Goal: Task Accomplishment & Management: Manage account settings

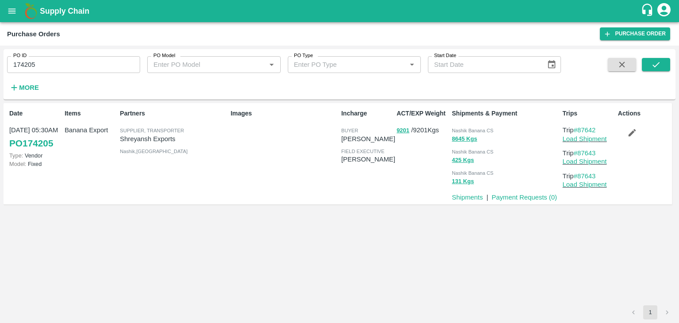
click at [62, 66] on input "174205" at bounding box center [73, 64] width 133 height 17
click at [662, 63] on button "submit" at bounding box center [656, 64] width 28 height 13
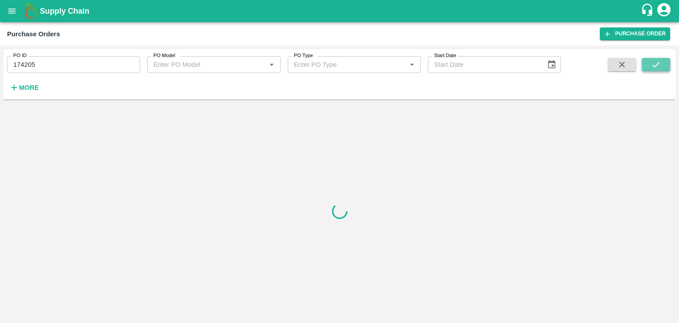
click at [662, 63] on button "submit" at bounding box center [656, 64] width 28 height 13
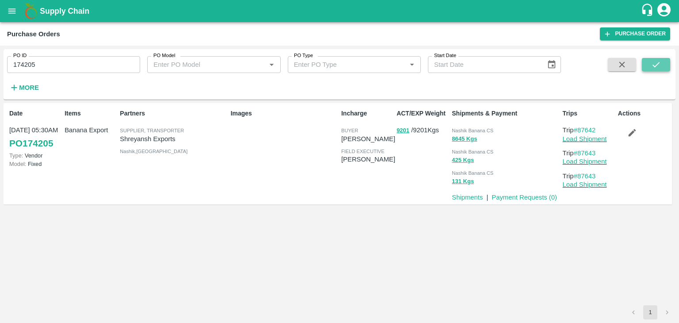
click at [659, 65] on icon "submit" at bounding box center [656, 65] width 10 height 10
click at [589, 140] on link "Load Shipment" at bounding box center [585, 138] width 44 height 7
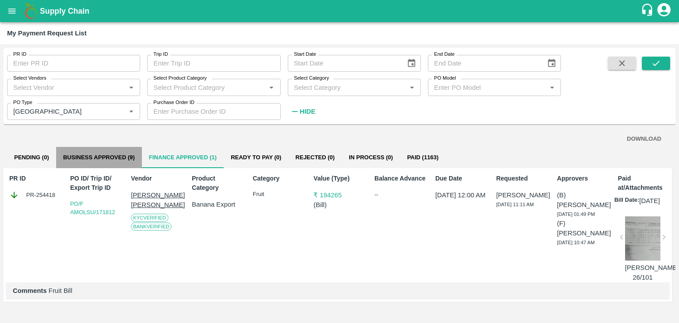
click at [110, 150] on button "Business Approved (9)" at bounding box center [99, 157] width 86 height 21
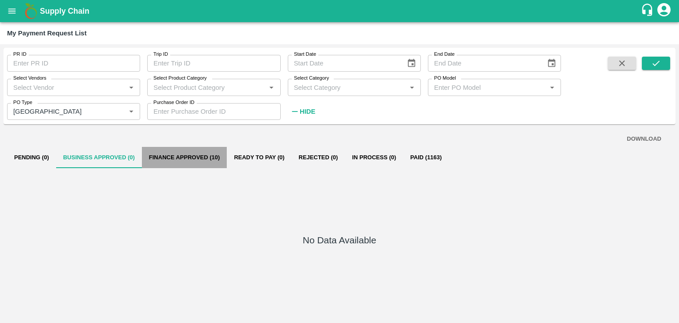
click at [193, 157] on button "Finance Approved (10)" at bounding box center [184, 157] width 85 height 21
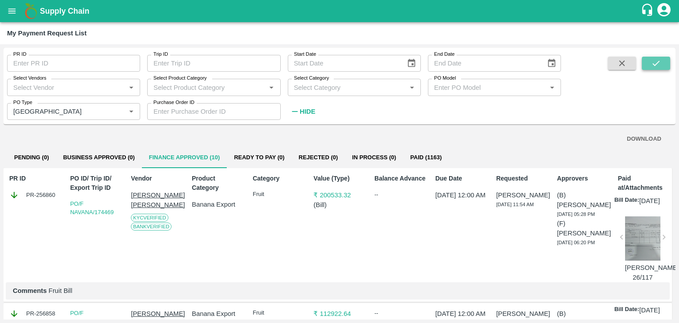
click at [657, 61] on icon "submit" at bounding box center [656, 63] width 10 height 10
click at [5, 14] on button "open drawer" at bounding box center [12, 11] width 20 height 20
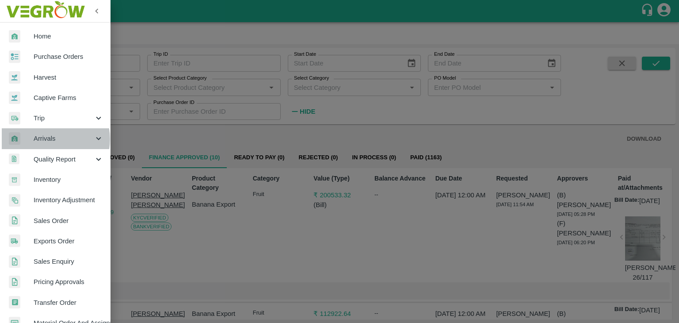
click at [51, 139] on span "Arrivals" at bounding box center [64, 139] width 60 height 10
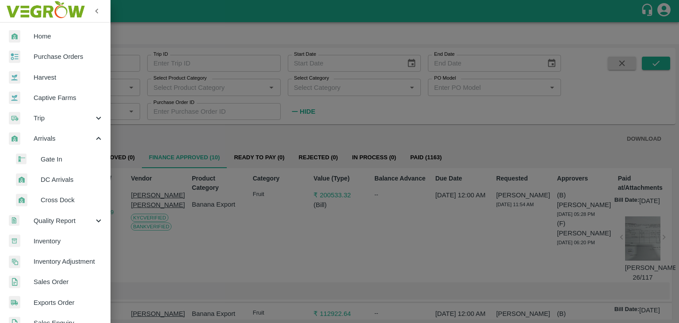
click at [67, 182] on span "DC Arrivals" at bounding box center [72, 180] width 63 height 10
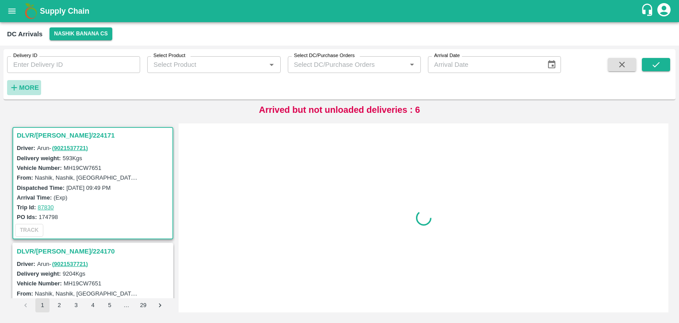
click at [31, 86] on strong "More" at bounding box center [29, 87] width 20 height 7
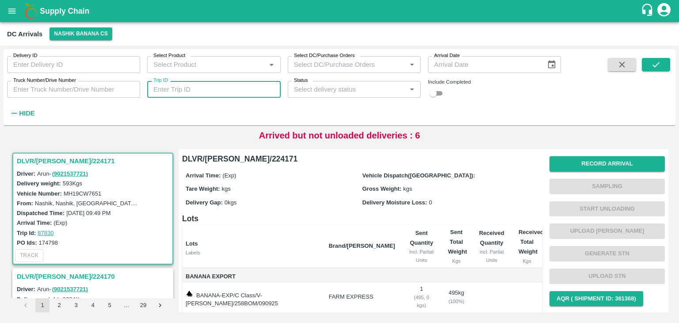
click at [216, 85] on input "Trip ID" at bounding box center [213, 89] width 133 height 17
click at [187, 96] on input "Trip ID" at bounding box center [213, 89] width 133 height 17
type input "87643"
click at [665, 61] on button "submit" at bounding box center [656, 64] width 28 height 13
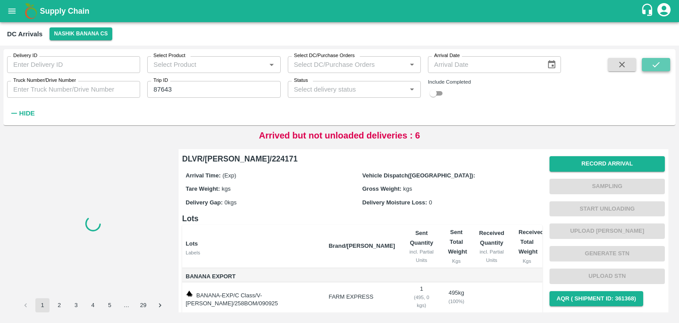
click at [665, 61] on button "submit" at bounding box center [656, 64] width 28 height 13
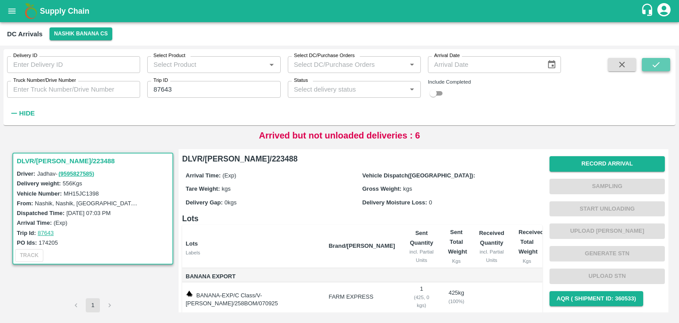
click at [665, 61] on button "submit" at bounding box center [656, 64] width 28 height 13
click at [661, 58] on button "submit" at bounding box center [656, 64] width 28 height 13
click at [614, 157] on button "Record Arrival" at bounding box center [607, 163] width 115 height 15
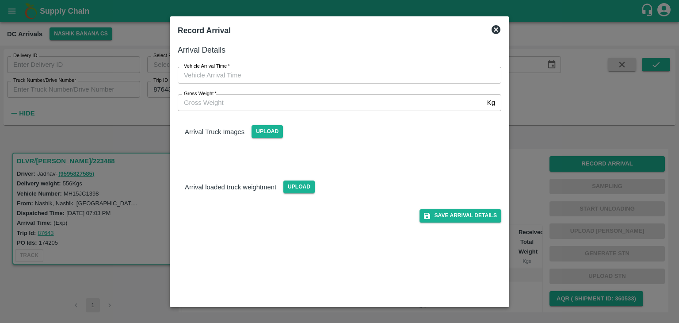
type input "DD/MM/YYYY hh:mm aa"
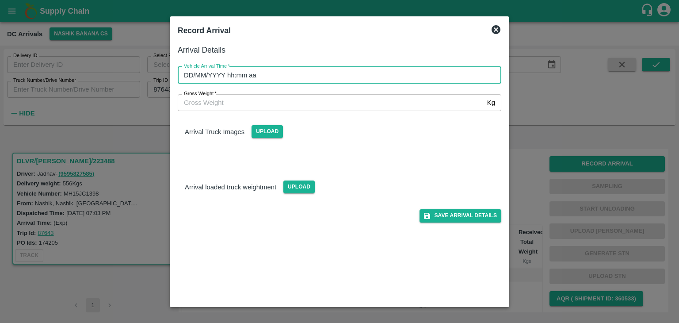
click at [274, 78] on input "DD/MM/YYYY hh:mm aa" at bounding box center [336, 75] width 317 height 17
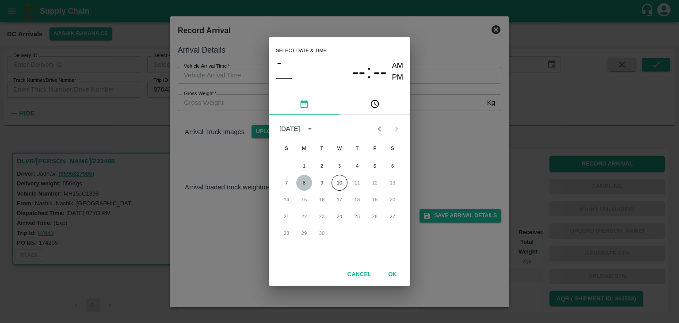
click at [303, 180] on button "8" at bounding box center [304, 183] width 16 height 16
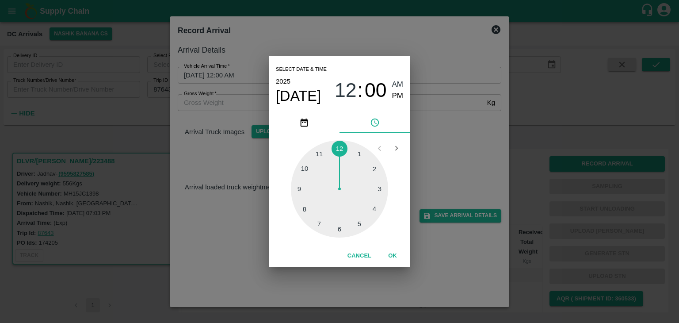
click at [310, 167] on div at bounding box center [339, 188] width 97 height 97
click at [398, 95] on span "PM" at bounding box center [397, 96] width 11 height 12
click at [398, 83] on span "AM" at bounding box center [397, 85] width 11 height 12
type input "08/09/2025 10:51 AM"
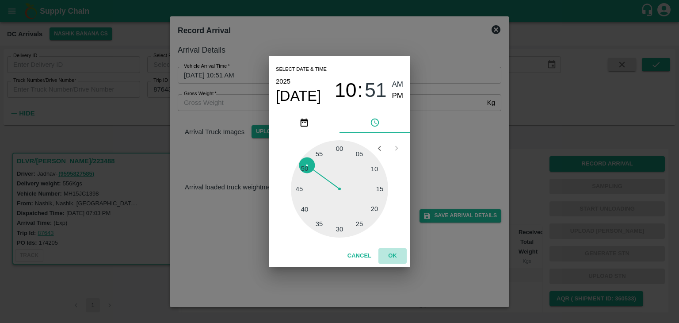
click at [396, 256] on button "OK" at bounding box center [393, 255] width 28 height 15
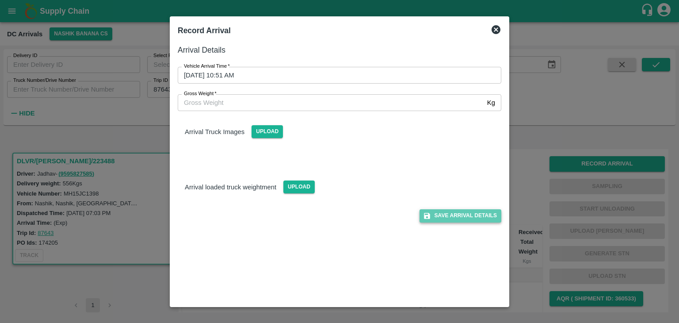
click at [481, 209] on button "Save Arrival Details" at bounding box center [461, 215] width 82 height 13
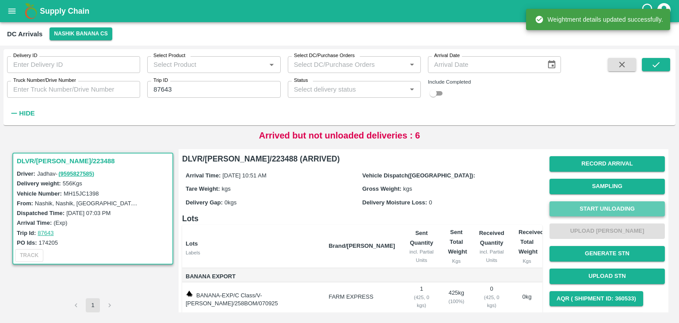
click at [581, 209] on button "Start Unloading" at bounding box center [607, 208] width 115 height 15
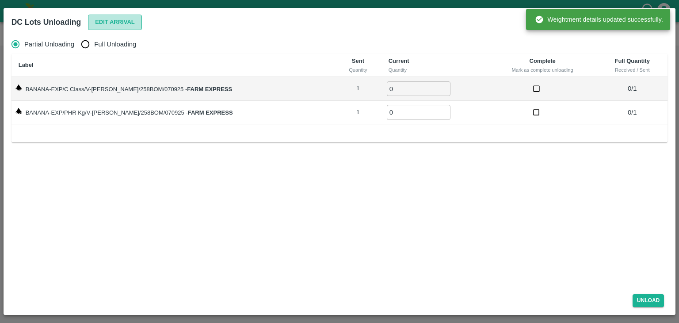
click at [97, 20] on button "Edit Arrival" at bounding box center [115, 22] width 54 height 15
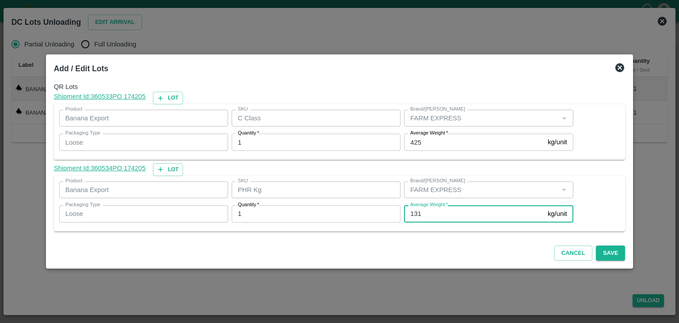
click at [444, 214] on input "131" at bounding box center [474, 213] width 140 height 17
type input "129"
click at [459, 258] on div "Cancel Save" at bounding box center [339, 251] width 579 height 26
drag, startPoint x: 604, startPoint y: 260, endPoint x: 606, endPoint y: 248, distance: 12.9
click at [606, 248] on div "Cancel Save" at bounding box center [339, 251] width 579 height 26
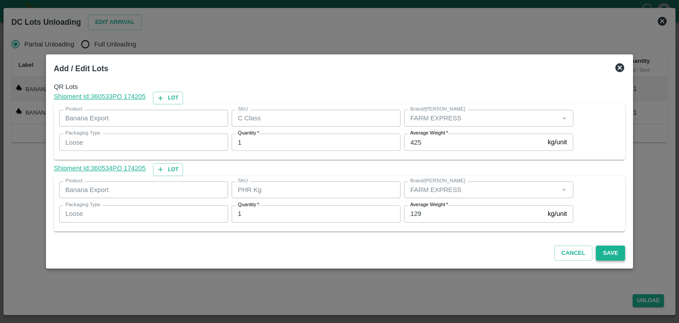
click at [606, 248] on button "Save" at bounding box center [610, 252] width 29 height 15
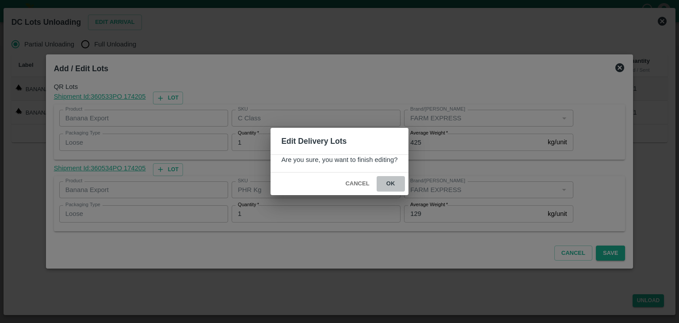
click at [396, 188] on button "ok" at bounding box center [391, 183] width 28 height 15
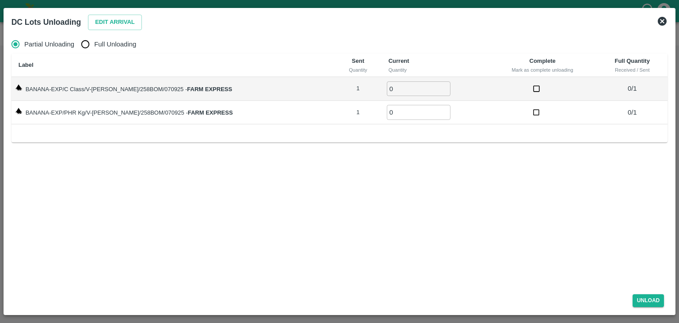
click at [101, 46] on span "Full Unloading" at bounding box center [115, 44] width 42 height 10
click at [94, 46] on input "Full Unloading" at bounding box center [85, 44] width 18 height 18
radio input "true"
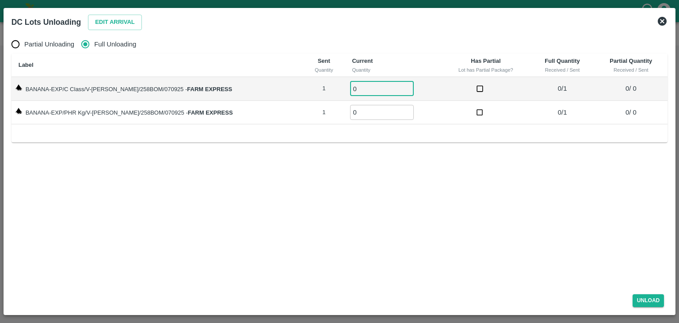
click at [354, 90] on input "0" at bounding box center [382, 88] width 64 height 15
type input "01"
drag, startPoint x: 363, startPoint y: 123, endPoint x: 361, endPoint y: 111, distance: 12.9
click at [361, 111] on td "0 ​" at bounding box center [393, 113] width 96 height 24
click at [361, 111] on input "0" at bounding box center [382, 112] width 64 height 15
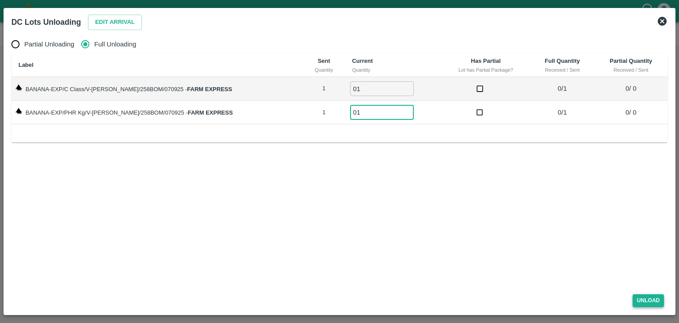
type input "01"
click at [652, 298] on button "Unload" at bounding box center [649, 300] width 32 height 13
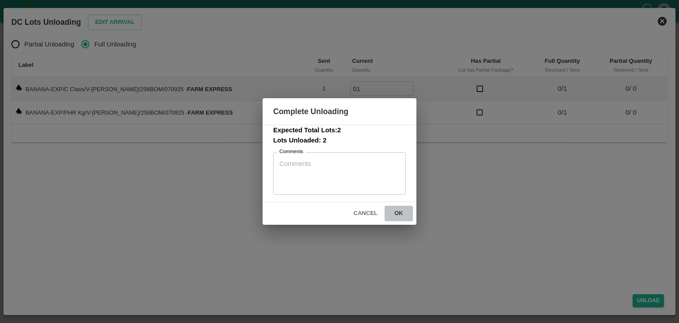
click at [407, 220] on button "ok" at bounding box center [399, 213] width 28 height 15
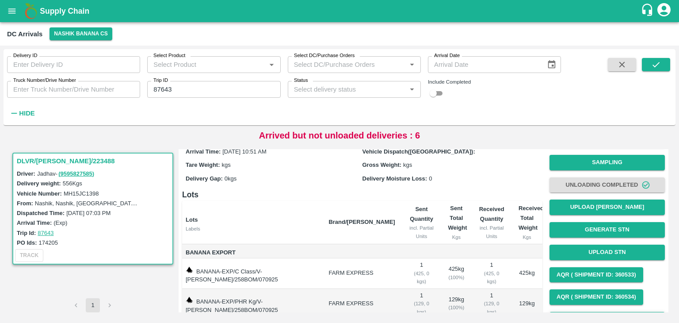
scroll to position [63, 0]
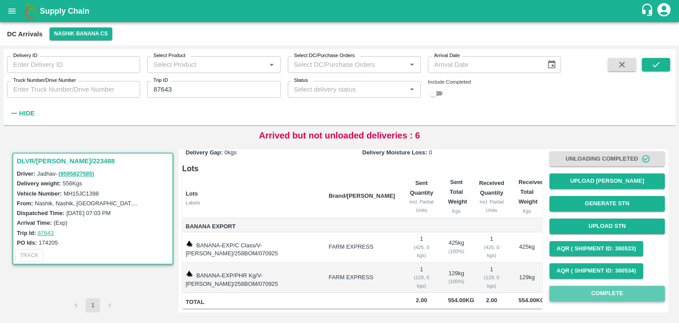
click at [626, 286] on button "Complete" at bounding box center [607, 293] width 115 height 15
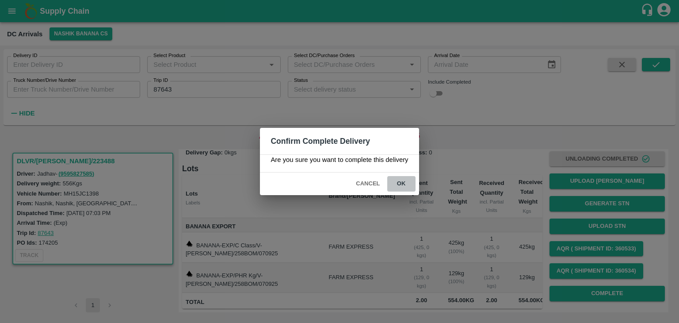
click at [404, 185] on button "ok" at bounding box center [401, 183] width 28 height 15
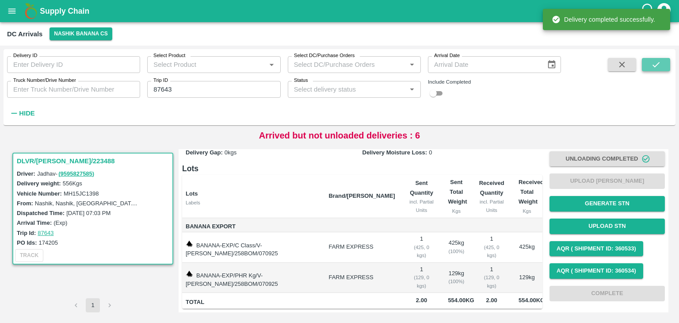
click at [667, 64] on button "submit" at bounding box center [656, 64] width 28 height 13
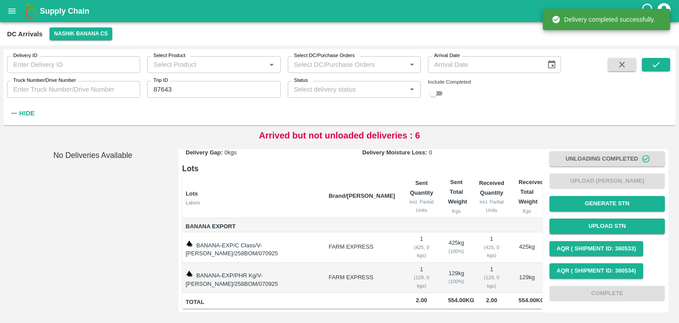
click at [8, 4] on button "open drawer" at bounding box center [12, 11] width 20 height 20
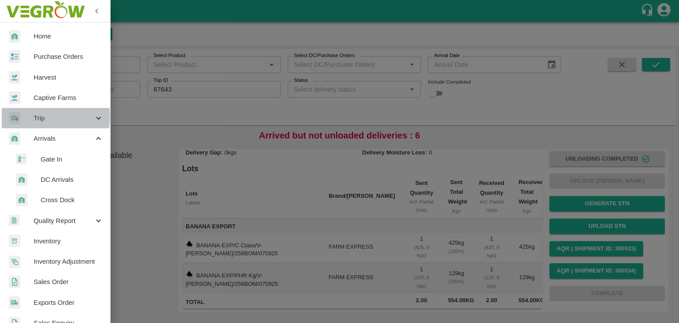
click at [45, 117] on span "Trip" at bounding box center [64, 118] width 60 height 10
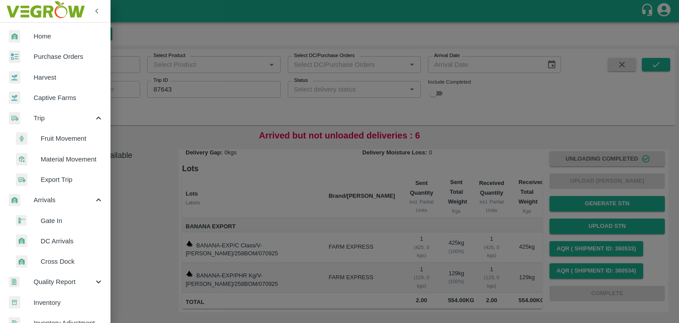
click at [71, 135] on span "Fruit Movement" at bounding box center [72, 139] width 63 height 10
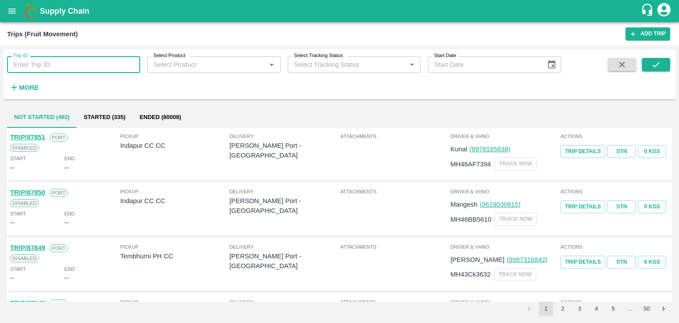
click at [84, 61] on input "Trip ID" at bounding box center [73, 64] width 133 height 17
type input "87643"
click at [665, 64] on button "submit" at bounding box center [656, 64] width 28 height 13
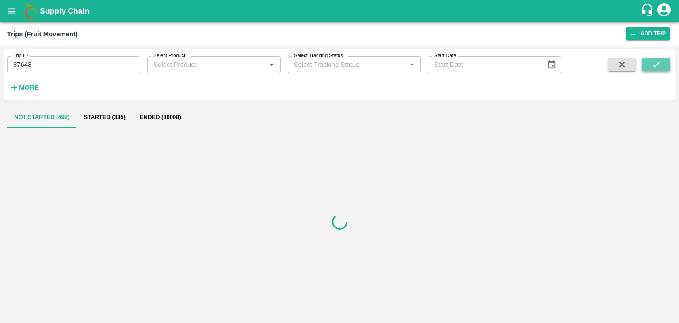
click at [665, 64] on button "submit" at bounding box center [656, 64] width 28 height 13
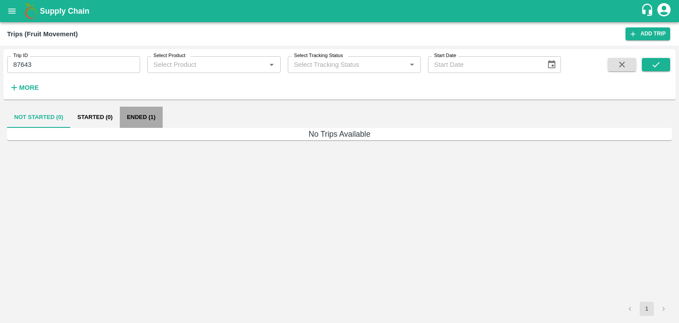
click at [147, 119] on button "Ended (1)" at bounding box center [141, 117] width 43 height 21
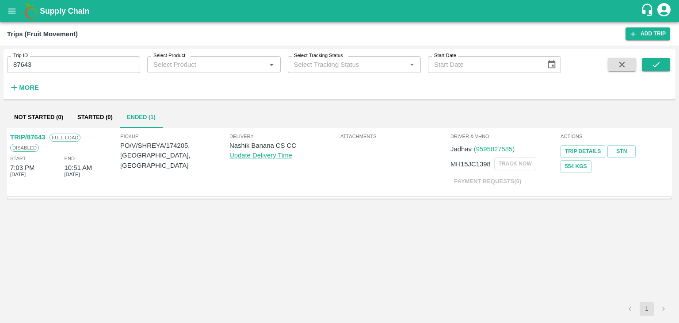
click at [37, 135] on link "TRIP/87643" at bounding box center [27, 137] width 35 height 7
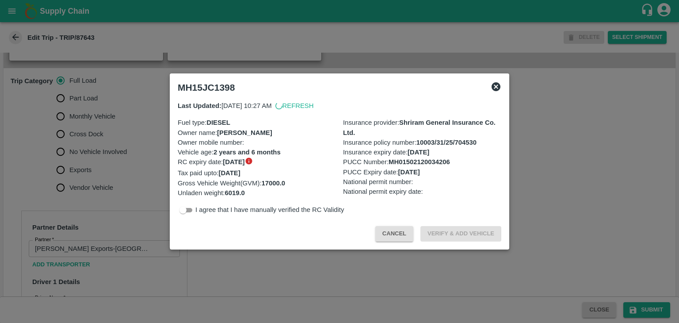
scroll to position [256, 0]
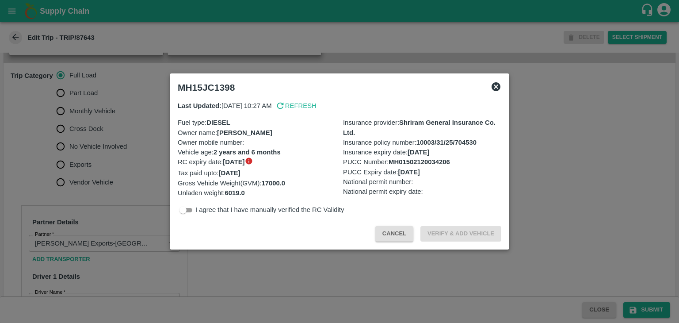
click at [107, 150] on div at bounding box center [339, 161] width 679 height 323
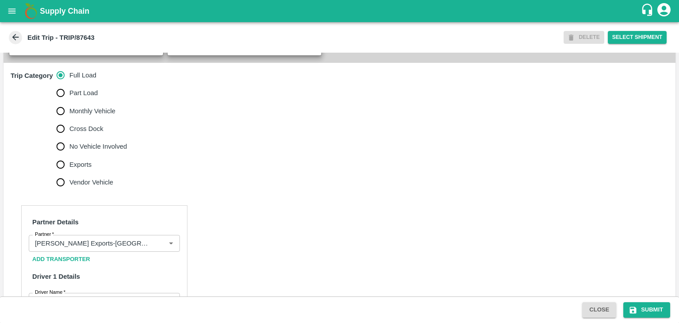
click at [92, 151] on span "No Vehicle Involved" at bounding box center [97, 146] width 57 height 10
click at [69, 153] on input "No Vehicle Involved" at bounding box center [61, 147] width 18 height 18
radio input "true"
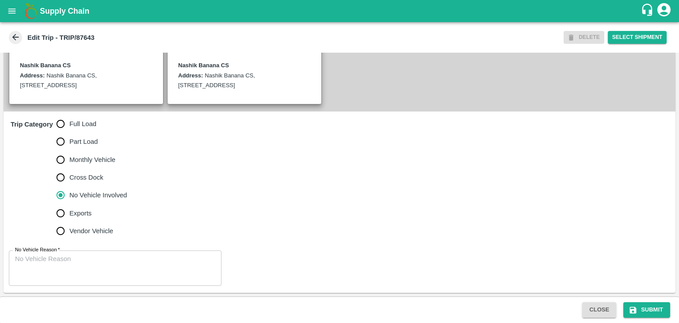
click at [101, 250] on div "No Vehicle Reason   * x No Vehicle Reason" at bounding box center [340, 268] width 672 height 50
click at [106, 264] on textarea "No Vehicle Reason   *" at bounding box center [115, 268] width 200 height 28
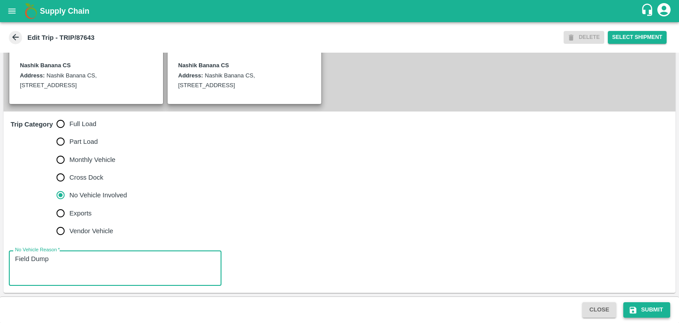
type textarea "Field Dump"
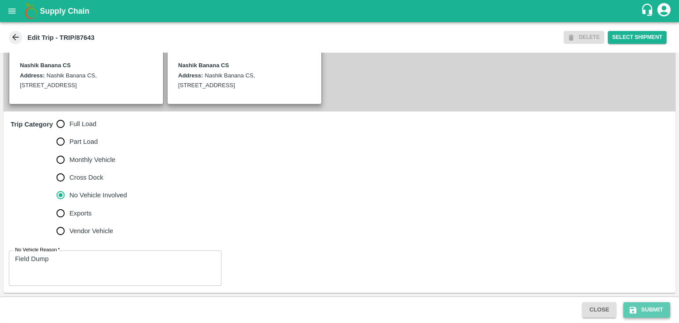
click at [644, 306] on button "Submit" at bounding box center [646, 309] width 47 height 15
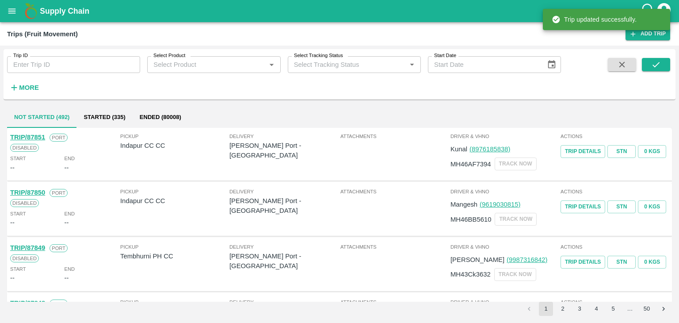
click at [61, 61] on input "Trip ID" at bounding box center [73, 64] width 133 height 17
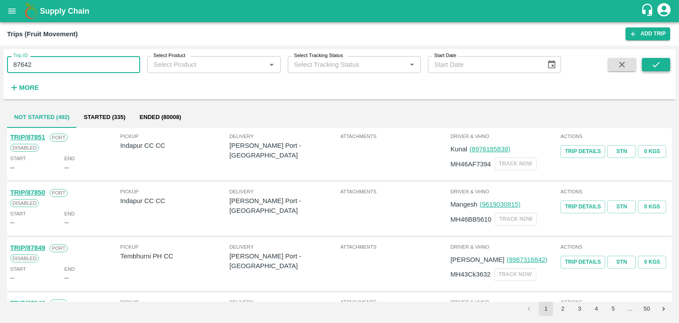
type input "87642"
click at [664, 64] on button "submit" at bounding box center [656, 64] width 28 height 13
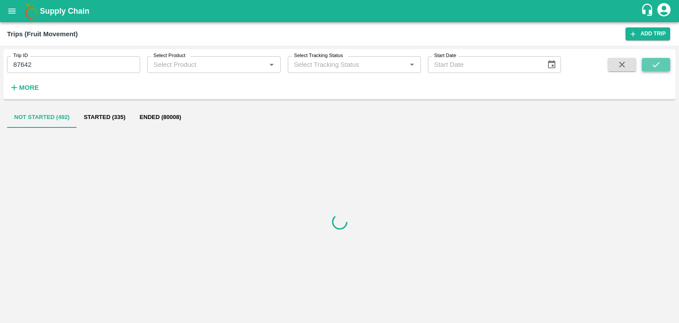
click at [664, 64] on button "submit" at bounding box center [656, 64] width 28 height 13
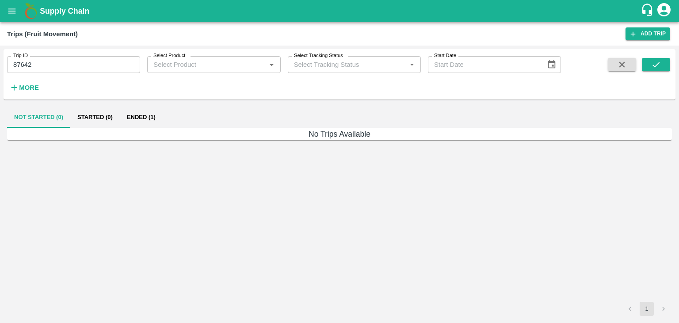
click at [156, 113] on button "Ended (1)" at bounding box center [141, 117] width 43 height 21
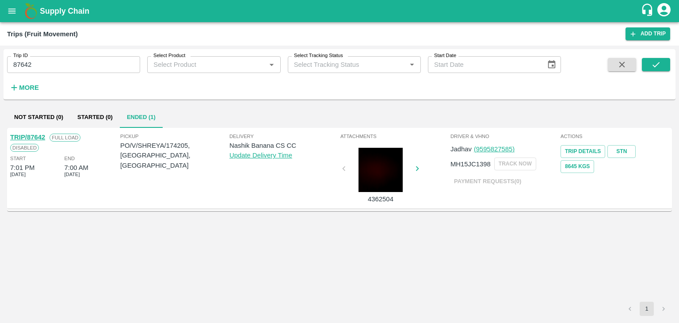
click at [28, 137] on link "TRIP/87642" at bounding box center [27, 137] width 35 height 7
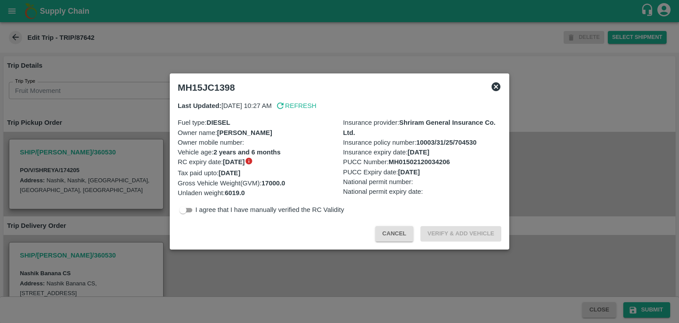
click at [211, 261] on div at bounding box center [339, 161] width 679 height 323
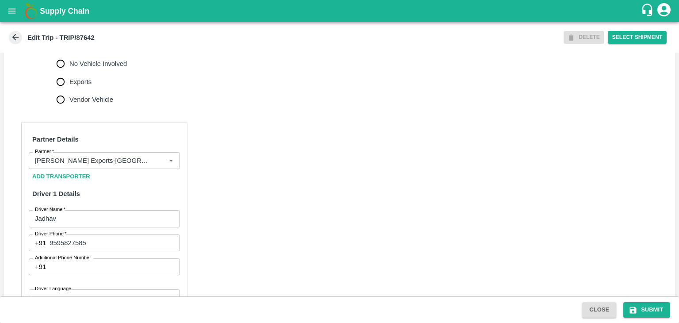
scroll to position [340, 0]
click at [157, 164] on icon "Clear" at bounding box center [160, 160] width 8 height 8
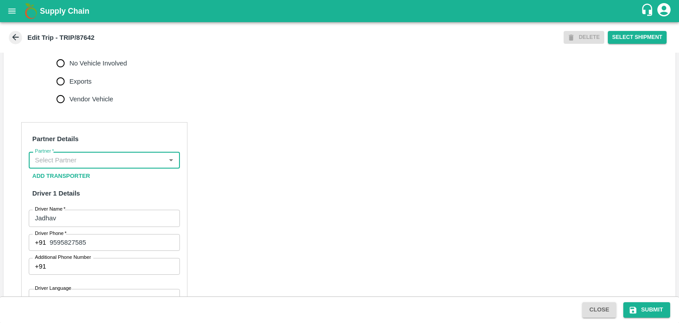
scroll to position [0, 0]
click at [140, 166] on input "Partner   *" at bounding box center [96, 159] width 131 height 11
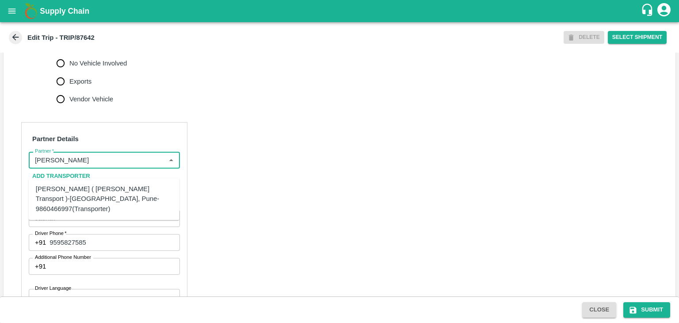
click at [109, 185] on div "Nitin Rasal ( Bhairavnath Transport )-Deulgaon, Pune-9860466997(Transporter)" at bounding box center [104, 199] width 137 height 30
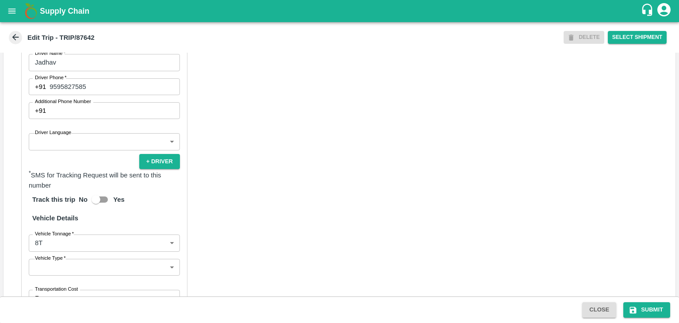
scroll to position [497, 0]
type input "Nitin Rasal ( Bhairavnath Transport )-Deulgaon, Pune-9860466997(Transporter)"
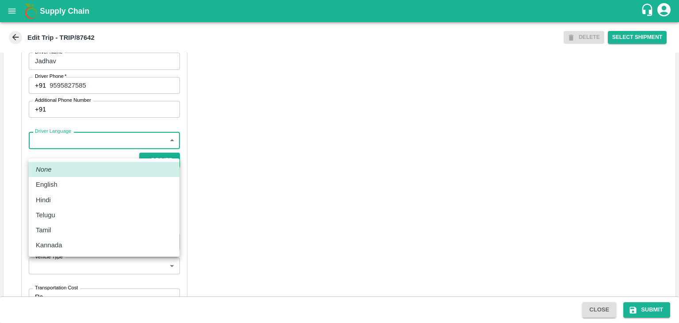
drag, startPoint x: 72, startPoint y: 149, endPoint x: 56, endPoint y: 199, distance: 51.5
click at [56, 199] on body "Supply Chain Edit Trip - TRIP/87642 DELETE Select Shipment Trip Details Trip Ty…" at bounding box center [339, 161] width 679 height 323
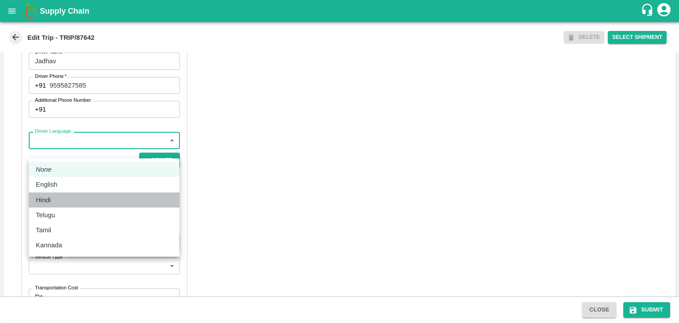
click at [56, 199] on div "Hindi" at bounding box center [104, 200] width 137 height 10
type input "hi"
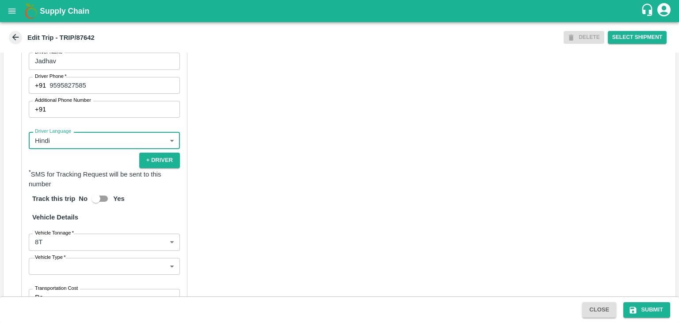
scroll to position [612, 0]
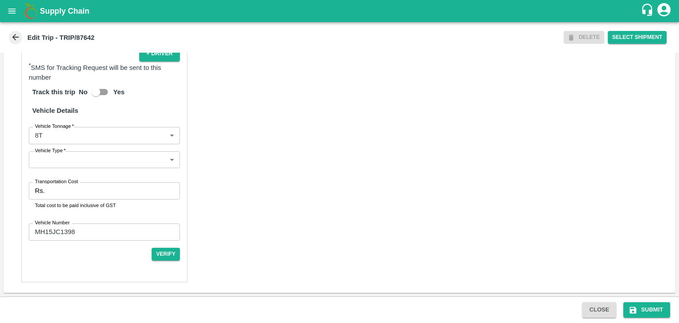
click at [62, 168] on div "Partner Details Partner   * Partner Add Transporter Driver 1 Details Driver Nam…" at bounding box center [104, 71] width 166 height 424
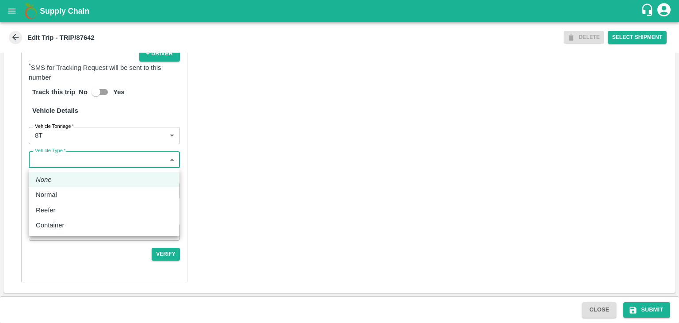
drag, startPoint x: 54, startPoint y: 165, endPoint x: 61, endPoint y: 196, distance: 32.2
click at [61, 196] on body "Supply Chain Edit Trip - TRIP/87642 DELETE Select Shipment Trip Details Trip Ty…" at bounding box center [339, 161] width 679 height 323
click at [61, 196] on div "Normal" at bounding box center [49, 195] width 26 height 10
type input "Normal"
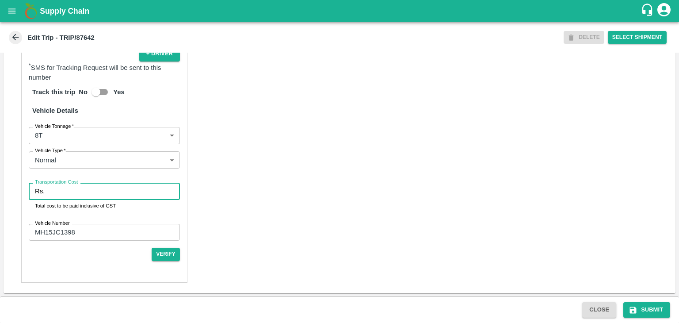
click at [79, 194] on input "Transportation Cost" at bounding box center [114, 191] width 132 height 17
click at [128, 185] on input "Transportation Cost" at bounding box center [114, 191] width 132 height 17
type input "10000"
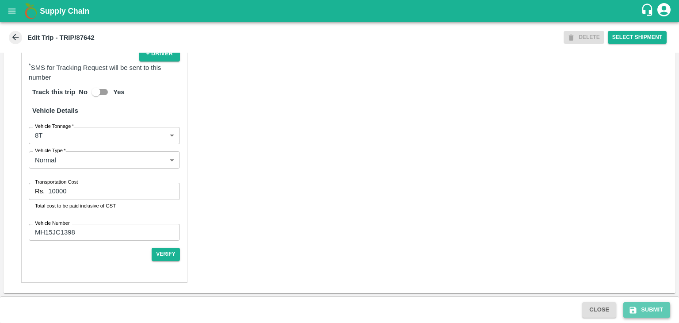
click at [643, 302] on button "Submit" at bounding box center [646, 309] width 47 height 15
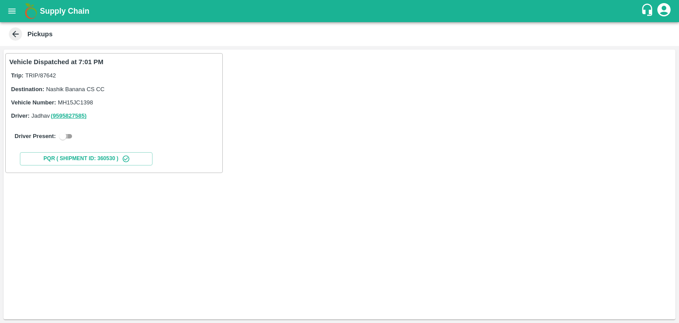
click at [74, 133] on input "checkbox" at bounding box center [63, 136] width 32 height 11
checkbox input "true"
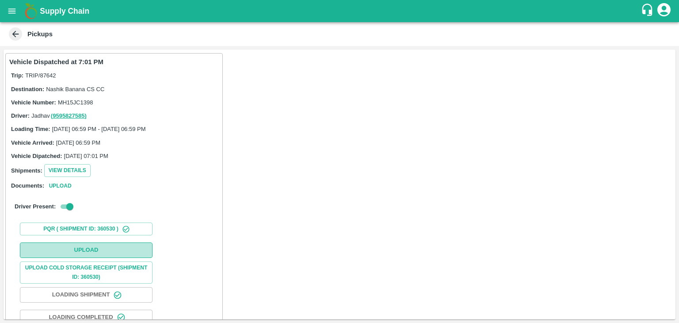
click at [85, 246] on button "Upload" at bounding box center [86, 249] width 133 height 15
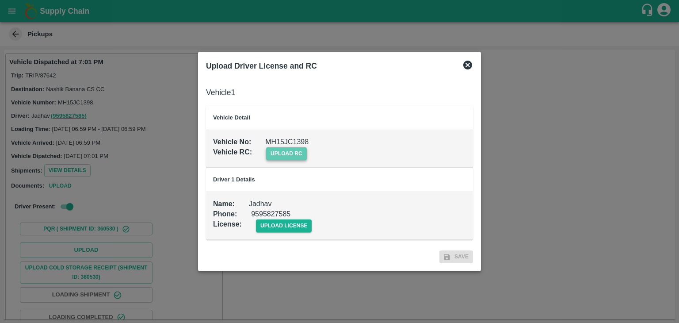
click at [290, 154] on span "upload rc" at bounding box center [286, 153] width 41 height 13
click at [0, 0] on input "upload rc" at bounding box center [0, 0] width 0 height 0
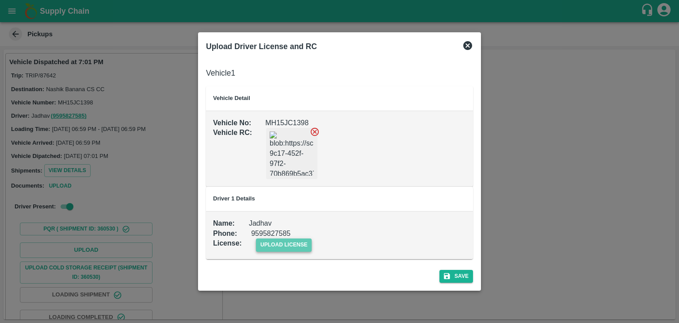
click at [307, 241] on span "upload license" at bounding box center [284, 244] width 56 height 13
click at [0, 0] on input "upload license" at bounding box center [0, 0] width 0 height 0
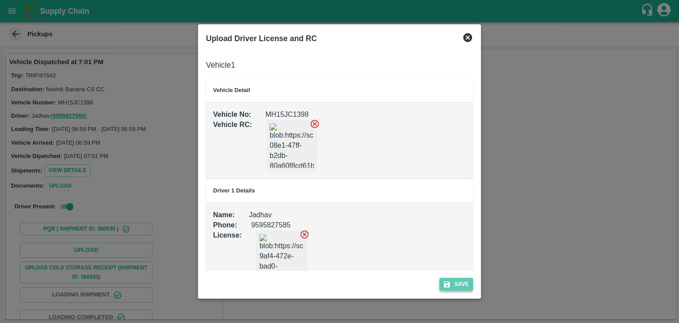
click at [462, 285] on button "Save" at bounding box center [457, 284] width 34 height 13
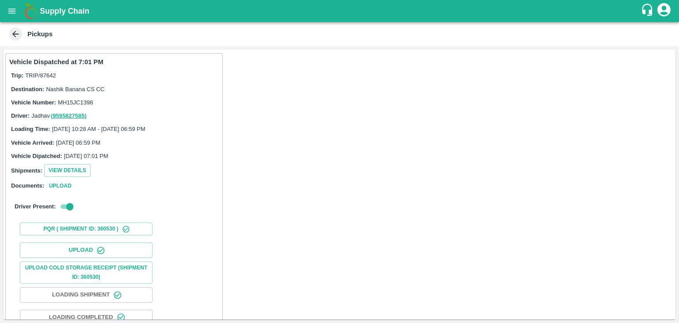
scroll to position [92, 0]
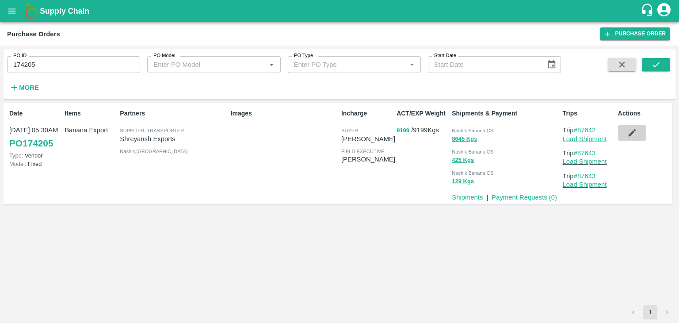
click at [632, 133] on icon "button" at bounding box center [632, 133] width 8 height 8
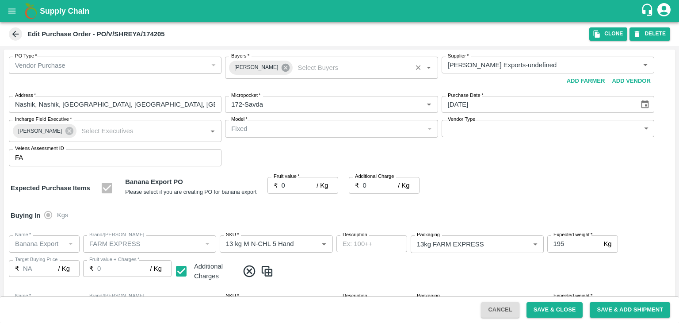
click at [282, 69] on icon at bounding box center [286, 68] width 8 height 8
click at [267, 64] on input "Buyers   *" at bounding box center [324, 64] width 193 height 11
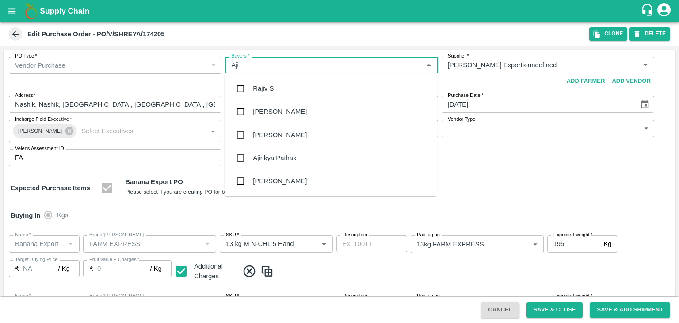
type input "Ajit"
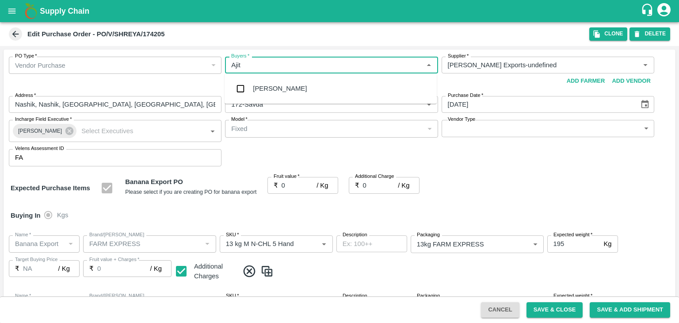
click at [276, 83] on div "[PERSON_NAME]" at bounding box center [331, 88] width 212 height 23
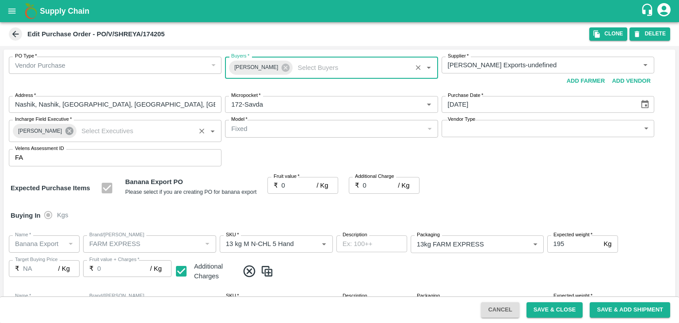
click at [65, 130] on icon at bounding box center [70, 131] width 10 height 10
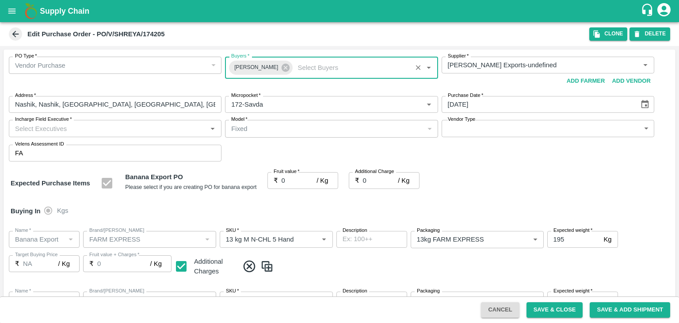
click at [76, 127] on input "Incharge Field Executive   *" at bounding box center [107, 127] width 193 height 11
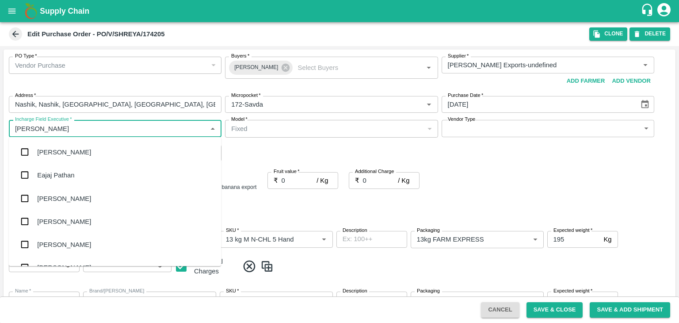
type input "[PERSON_NAME]"
click at [65, 200] on div "jaydip Tale" at bounding box center [52, 198] width 31 height 10
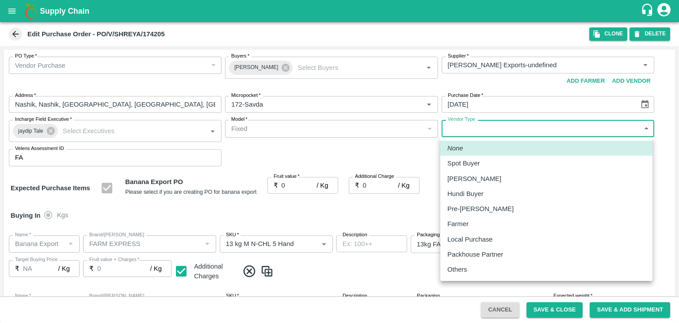
click at [462, 130] on body "Supply Chain Edit Purchase Order - PO/V/SHREYA/174205 Clone DELETE PO Type   * …" at bounding box center [339, 161] width 679 height 323
click at [472, 268] on div "Others" at bounding box center [546, 269] width 198 height 10
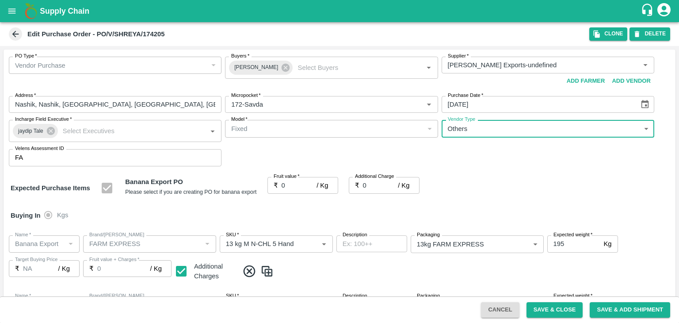
type input "OTHER"
click at [293, 186] on input "0" at bounding box center [299, 185] width 35 height 17
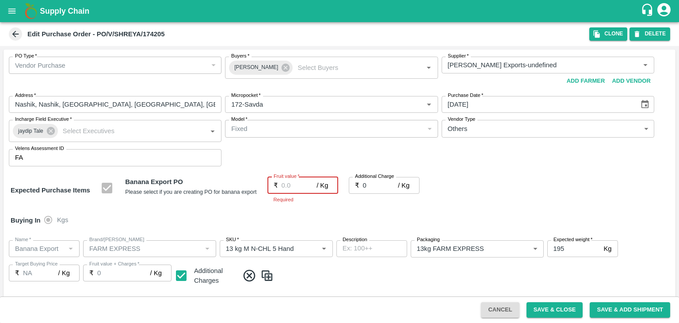
type input "2"
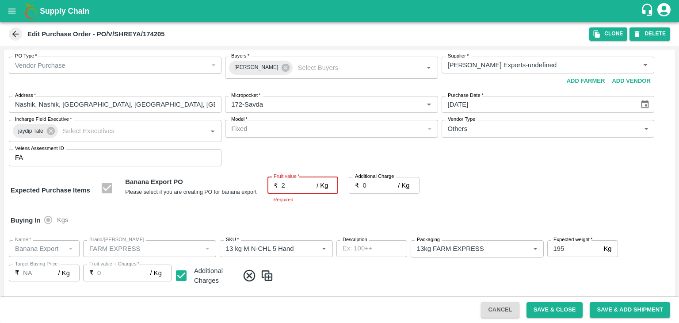
type input "2"
type input "20"
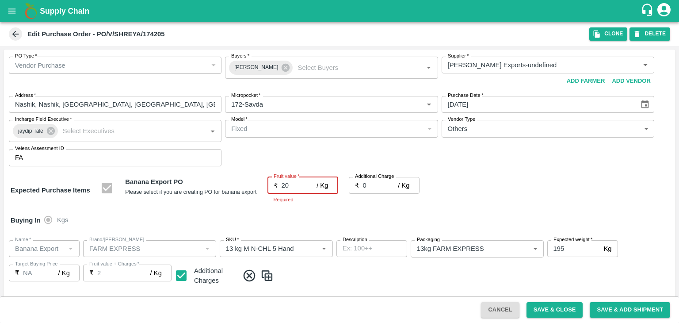
type input "20"
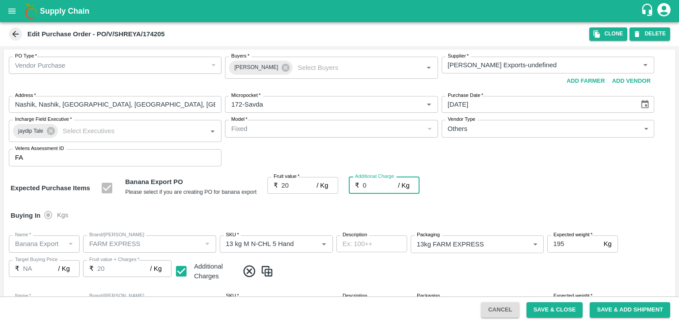
type input "2"
type input "22"
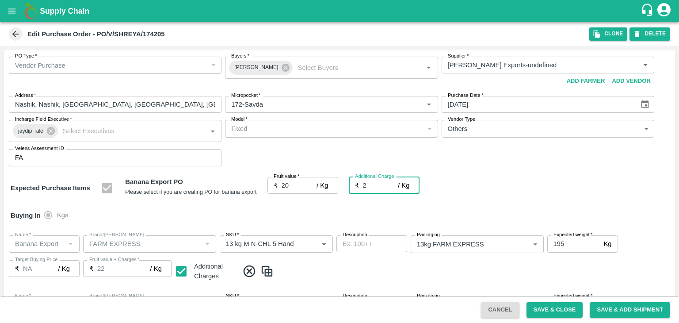
type input "2.7"
type input "22.7"
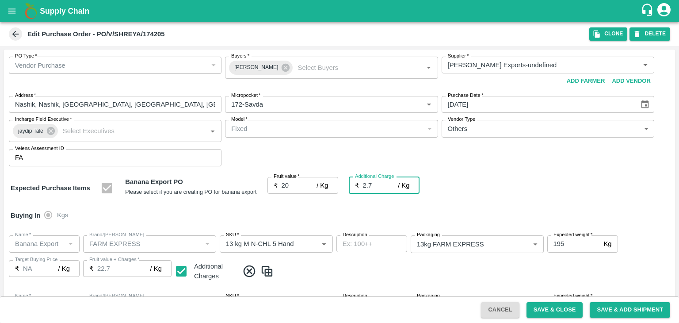
type input "2.75"
type input "22.75"
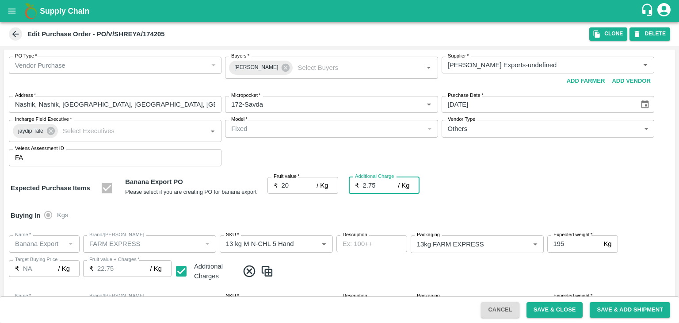
type input "2.75"
click at [279, 206] on div "Buying In Kgs" at bounding box center [340, 216] width 672 height 26
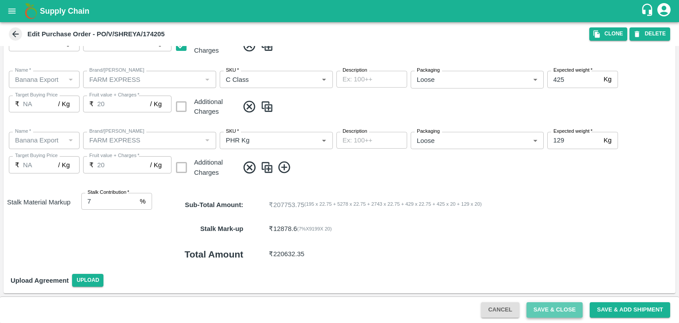
click at [571, 312] on button "Save & Close" at bounding box center [555, 309] width 57 height 15
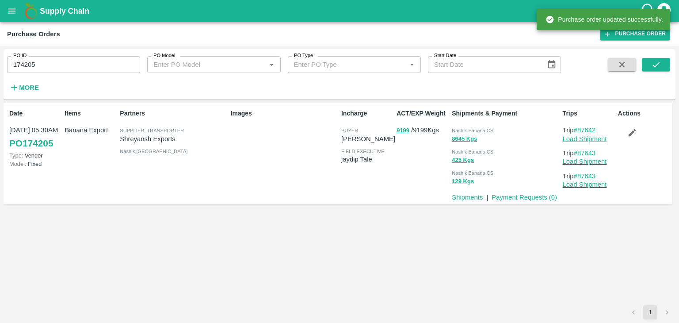
click at [67, 57] on input "174205" at bounding box center [73, 64] width 133 height 17
paste input "text"
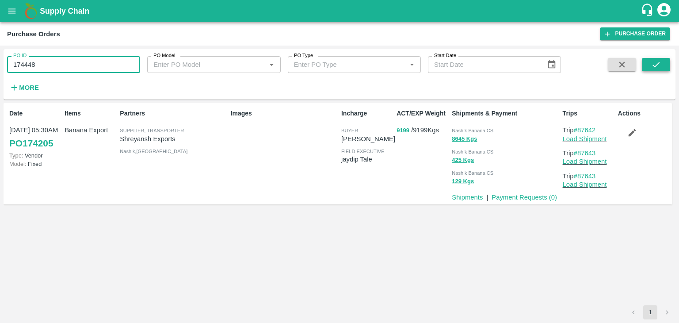
type input "174448"
click at [665, 65] on button "submit" at bounding box center [656, 64] width 28 height 13
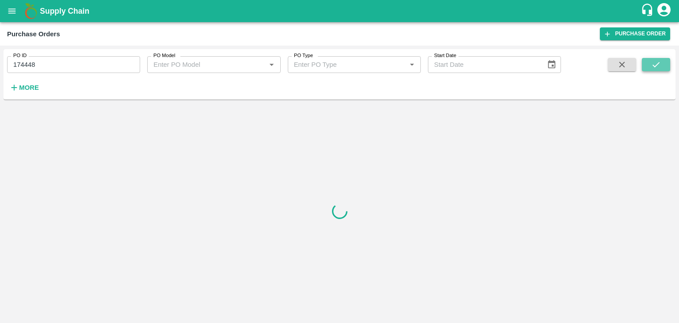
click at [665, 65] on button "submit" at bounding box center [656, 64] width 28 height 13
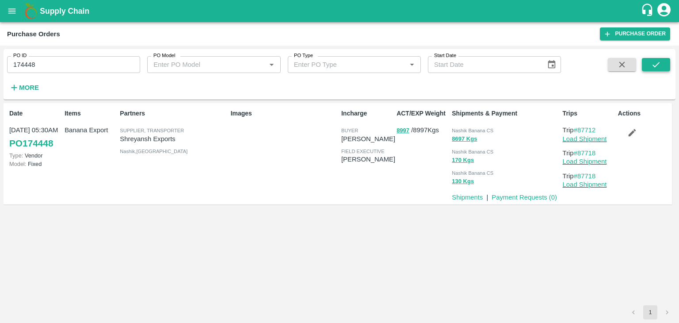
click at [661, 62] on icon "submit" at bounding box center [656, 65] width 10 height 10
